Goal: Task Accomplishment & Management: Manage account settings

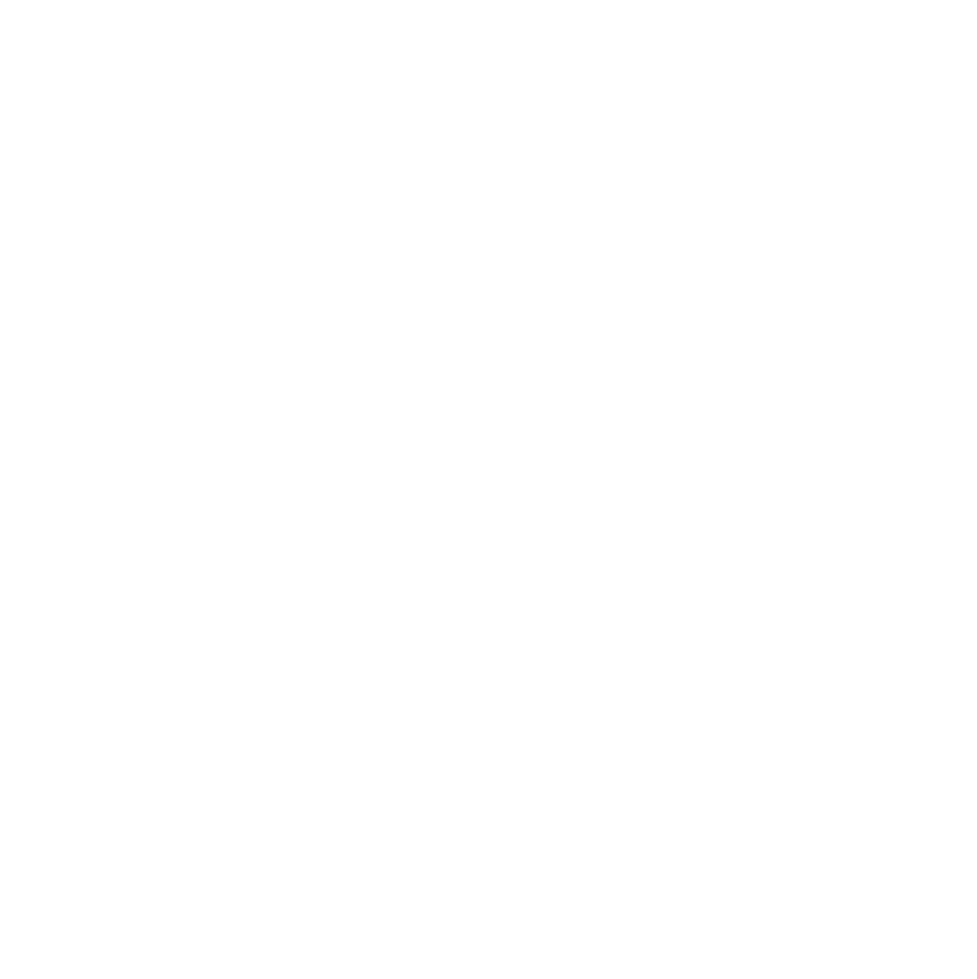
type input "**********"
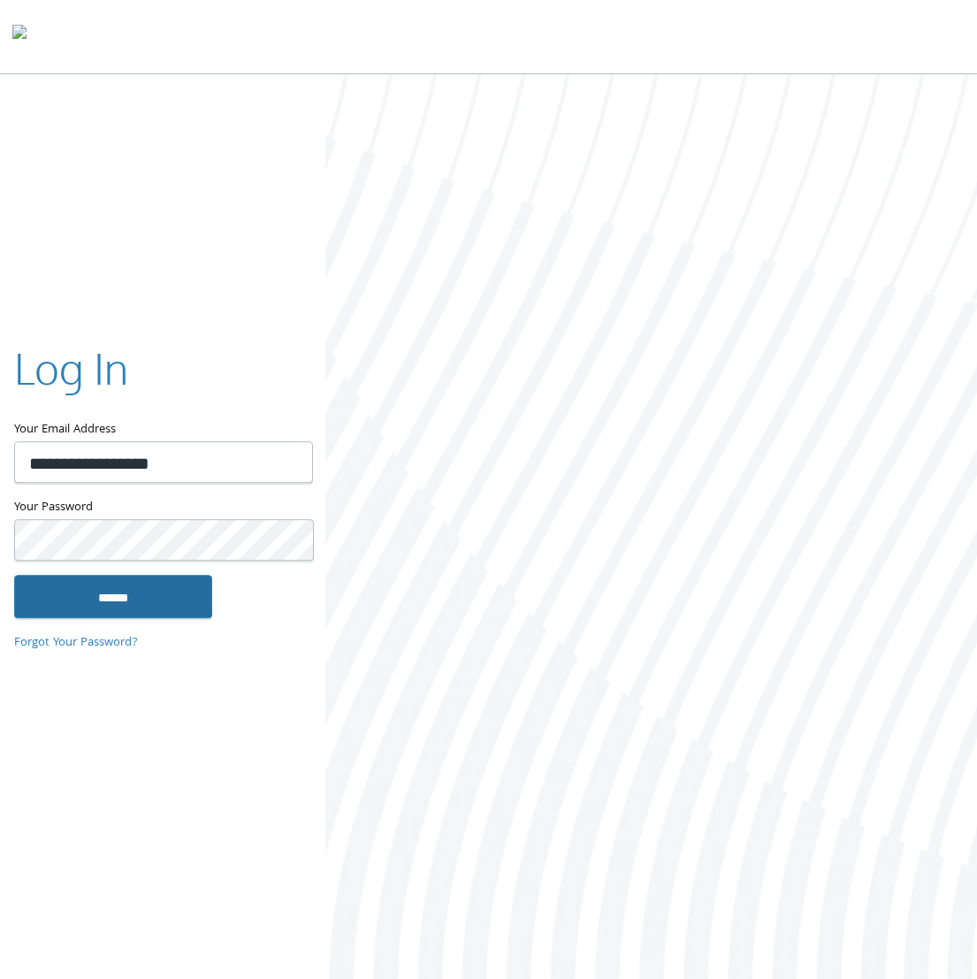
click at [159, 603] on input "******" at bounding box center [113, 596] width 198 height 42
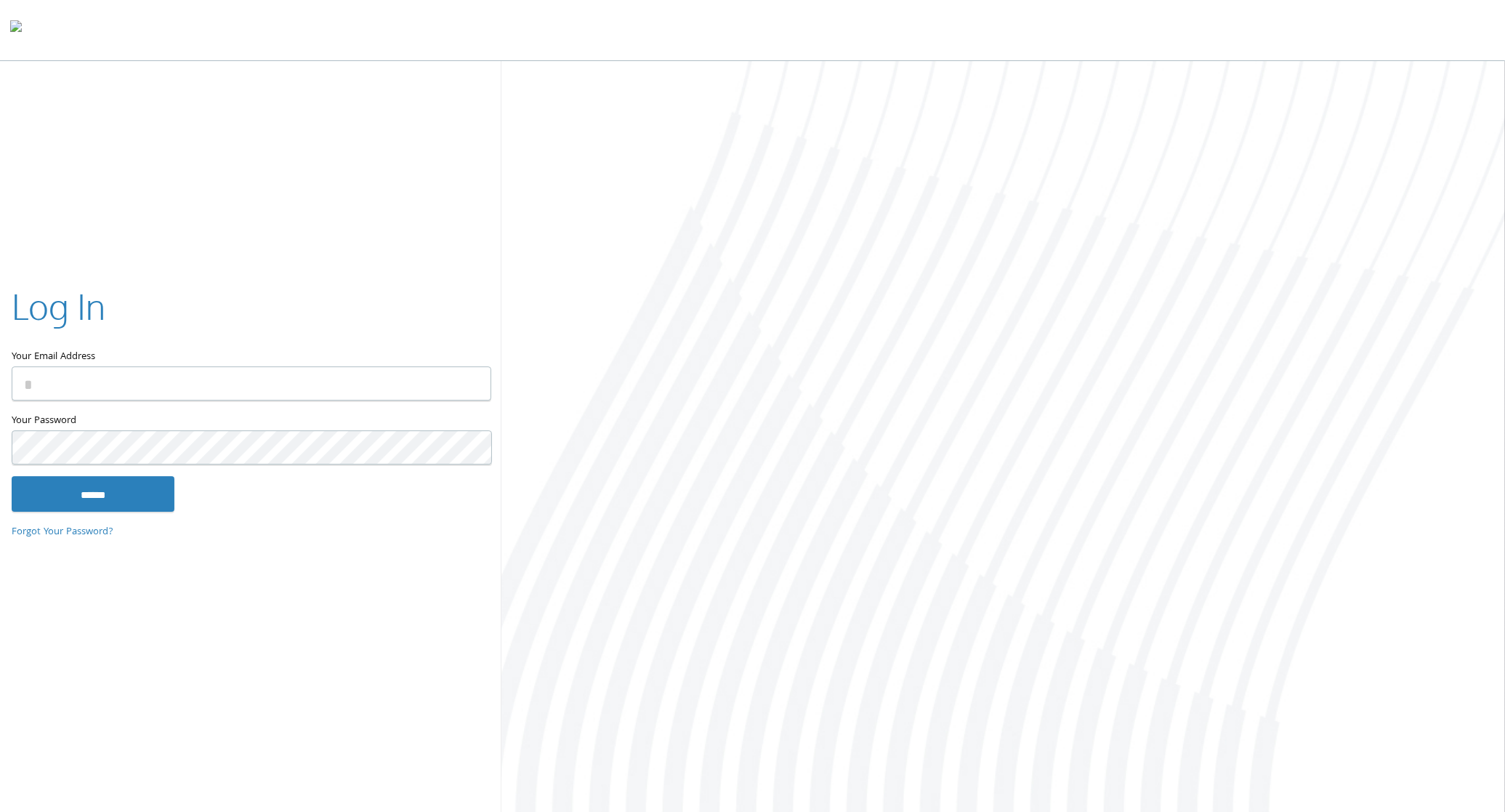
type input "**********"
click at [167, 481] on input "******" at bounding box center [93, 493] width 163 height 35
